Goal: Task Accomplishment & Management: Manage account settings

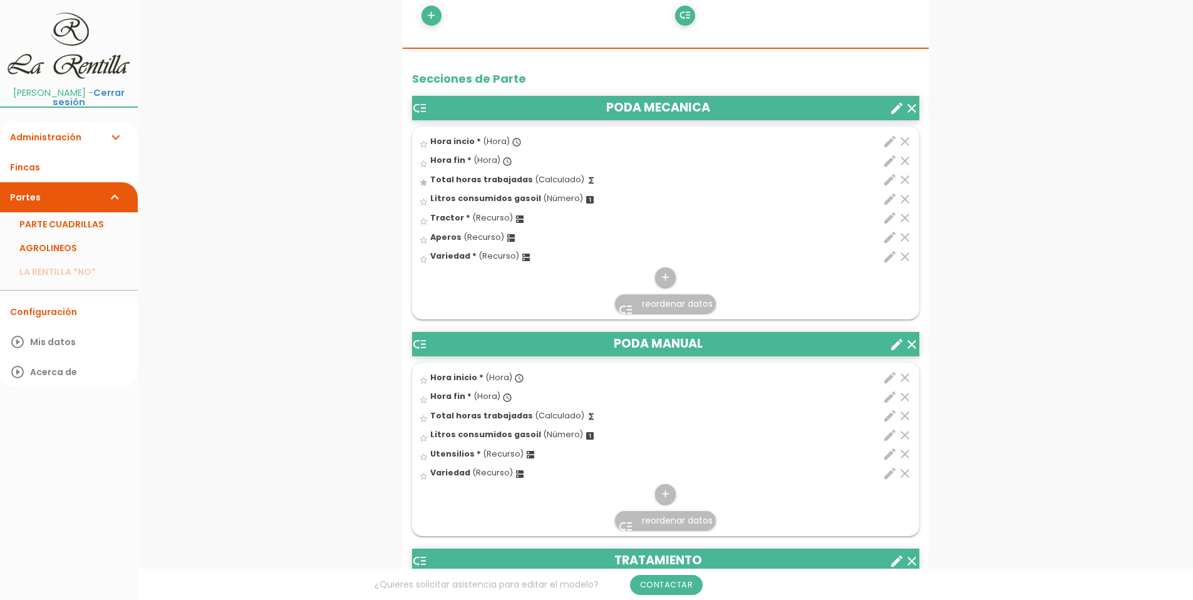
drag, startPoint x: 709, startPoint y: 428, endPoint x: 790, endPoint y: 461, distance: 87.3
click at [726, 442] on div "star_border Litros consumidos gasoil (Número) looks_one" at bounding box center [624, 435] width 411 height 19
click at [0, 0] on input "star_border" at bounding box center [0, 0] width 0 height 0
click at [907, 435] on icon "clear" at bounding box center [904, 435] width 15 height 15
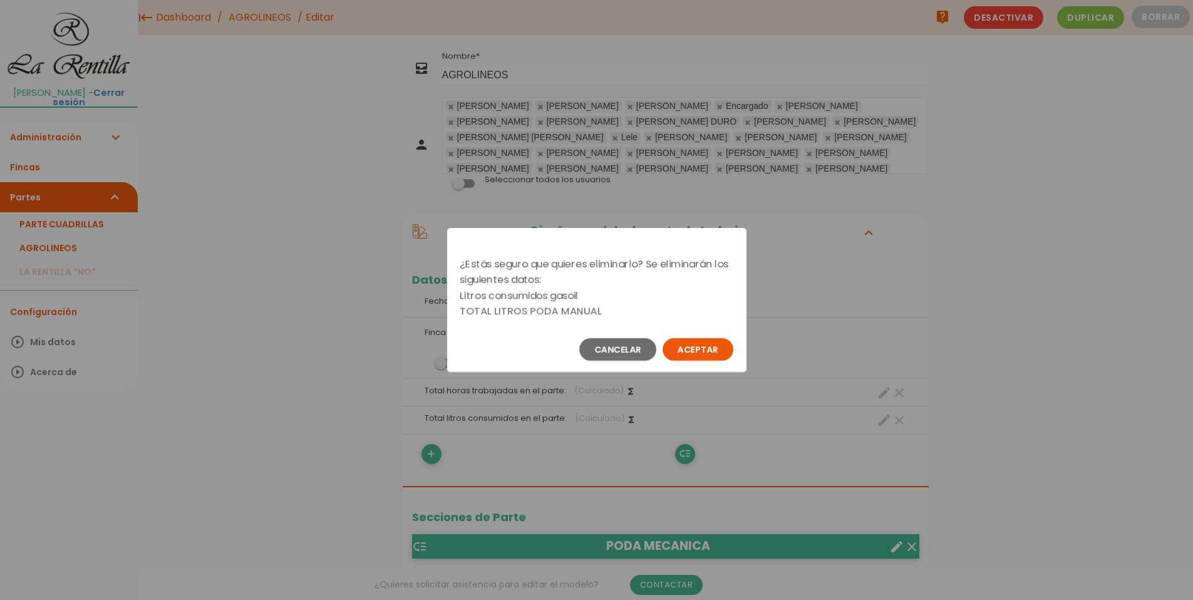
click at [700, 348] on button "Aceptar" at bounding box center [698, 349] width 71 height 23
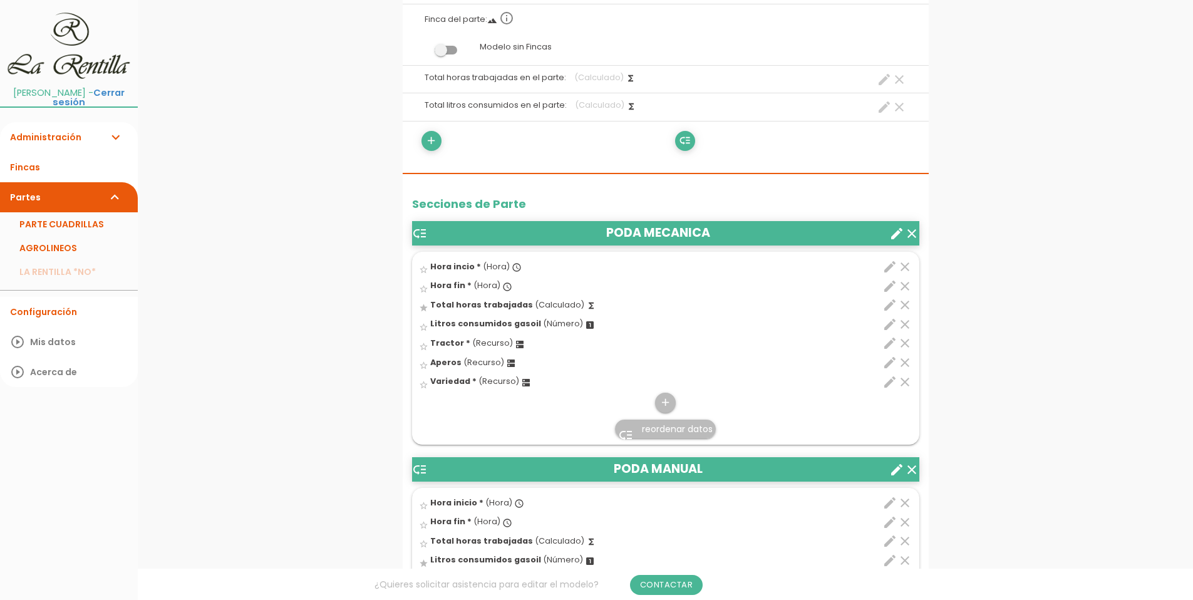
scroll to position [314, 0]
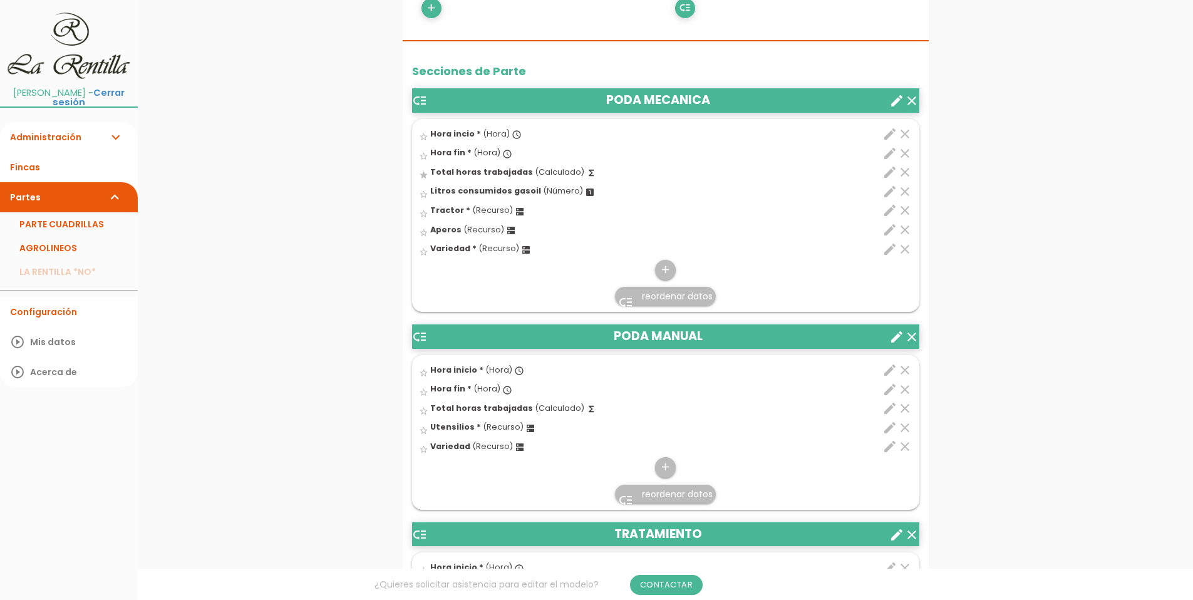
scroll to position [626, 0]
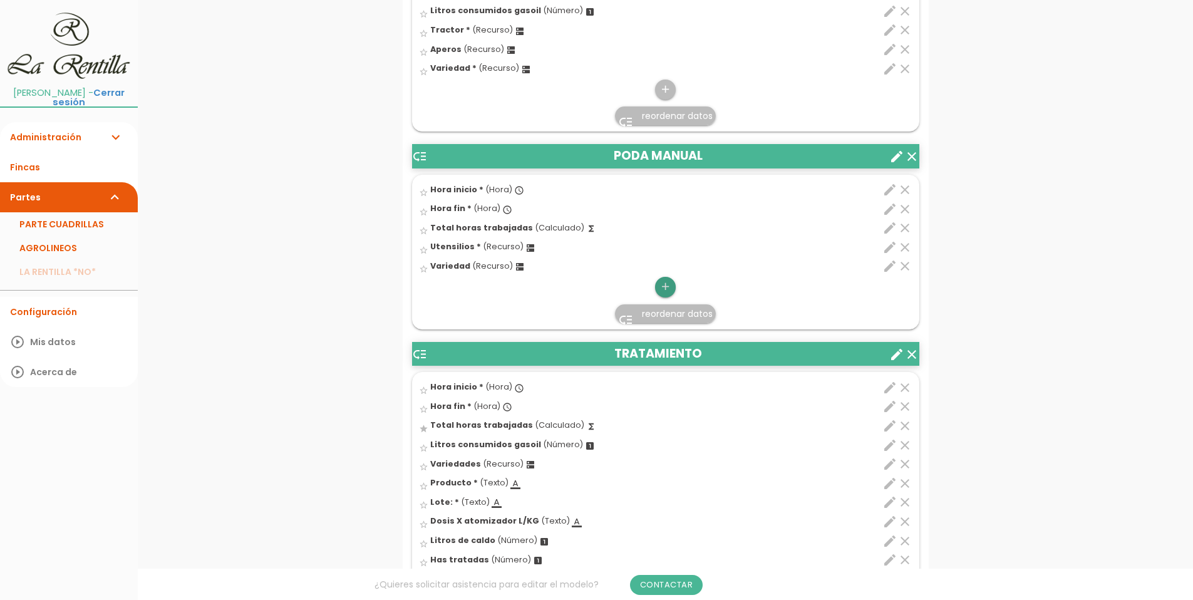
click at [662, 291] on icon "add" at bounding box center [665, 287] width 12 height 20
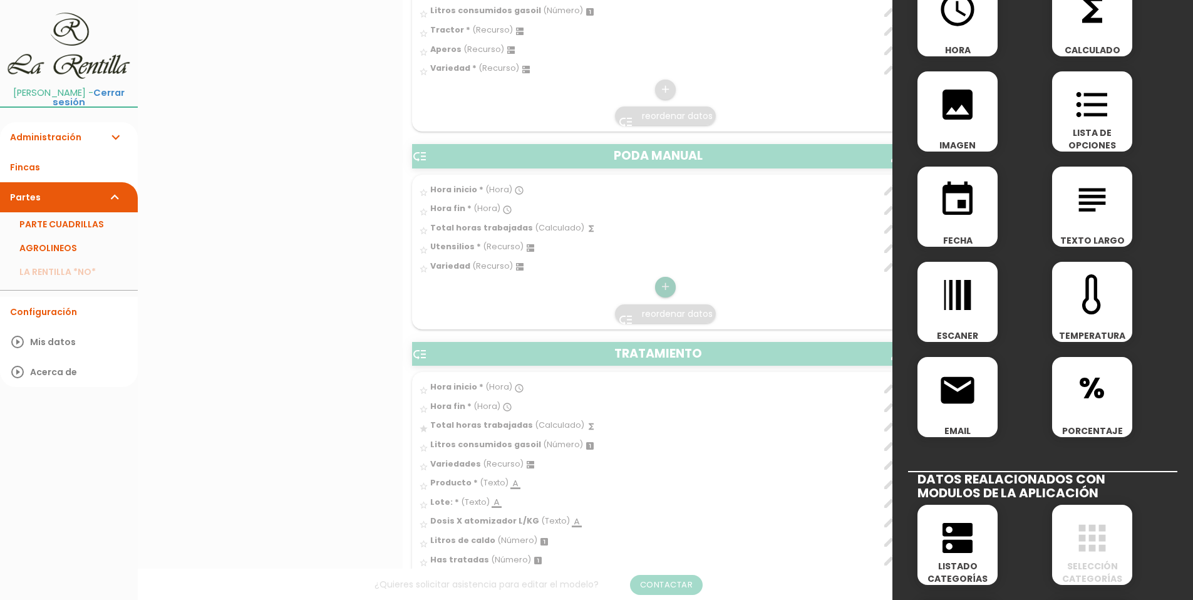
scroll to position [0, 0]
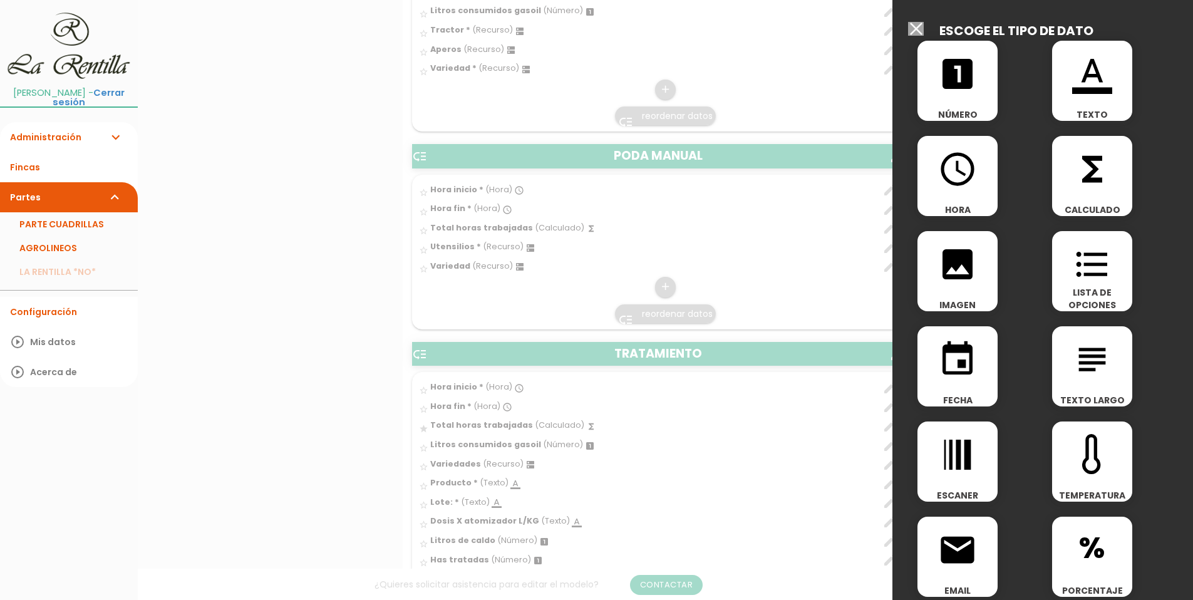
click at [1077, 91] on icon "format_color_text" at bounding box center [1092, 74] width 40 height 40
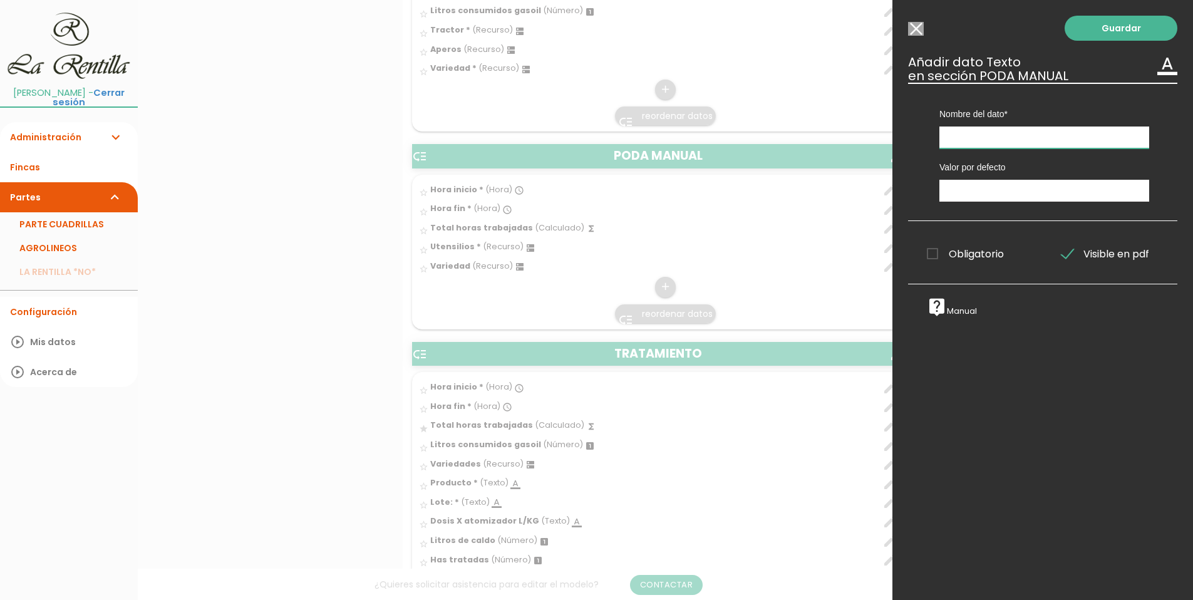
click at [987, 142] on input "text" at bounding box center [1044, 138] width 210 height 22
type input "Observaciones:"
click at [968, 193] on input "text" at bounding box center [1044, 191] width 210 height 22
click at [1097, 31] on link "Guardar" at bounding box center [1121, 28] width 113 height 25
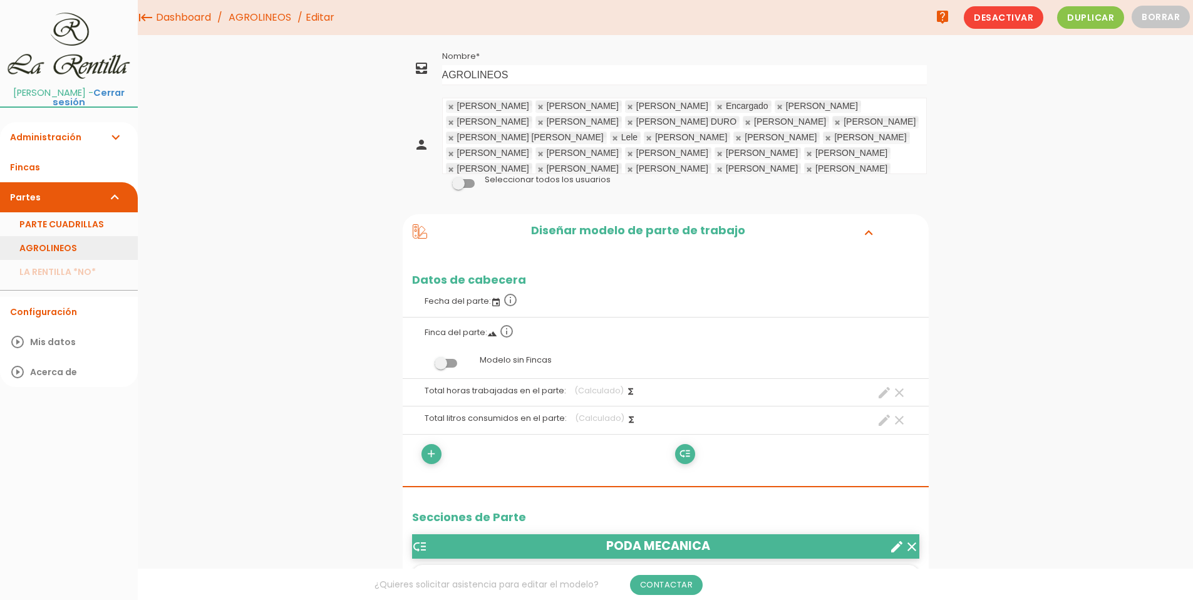
click at [61, 242] on link "AGROLINEOS" at bounding box center [69, 248] width 138 height 24
